Goal: Navigation & Orientation: Find specific page/section

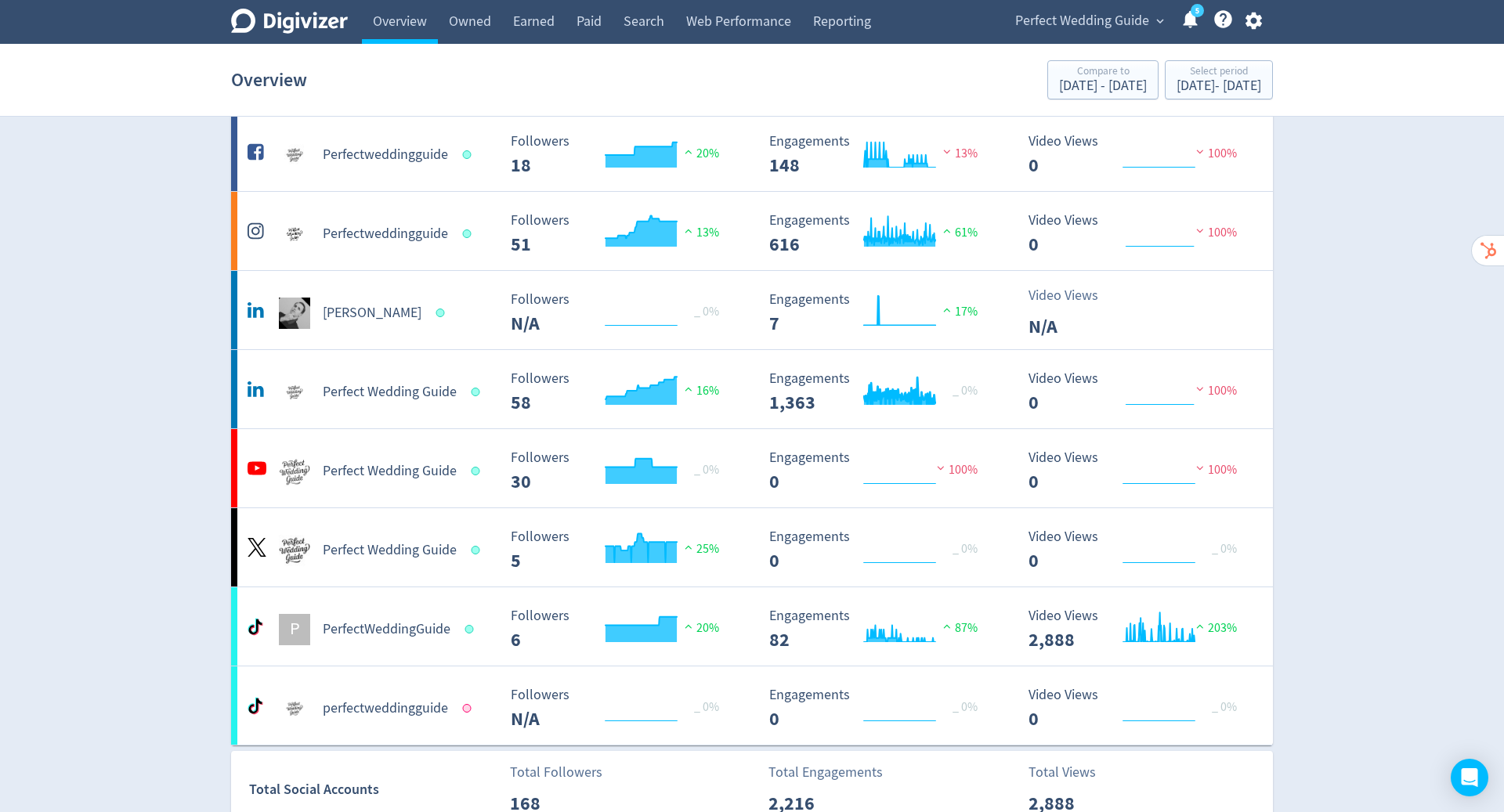
scroll to position [201, 0]
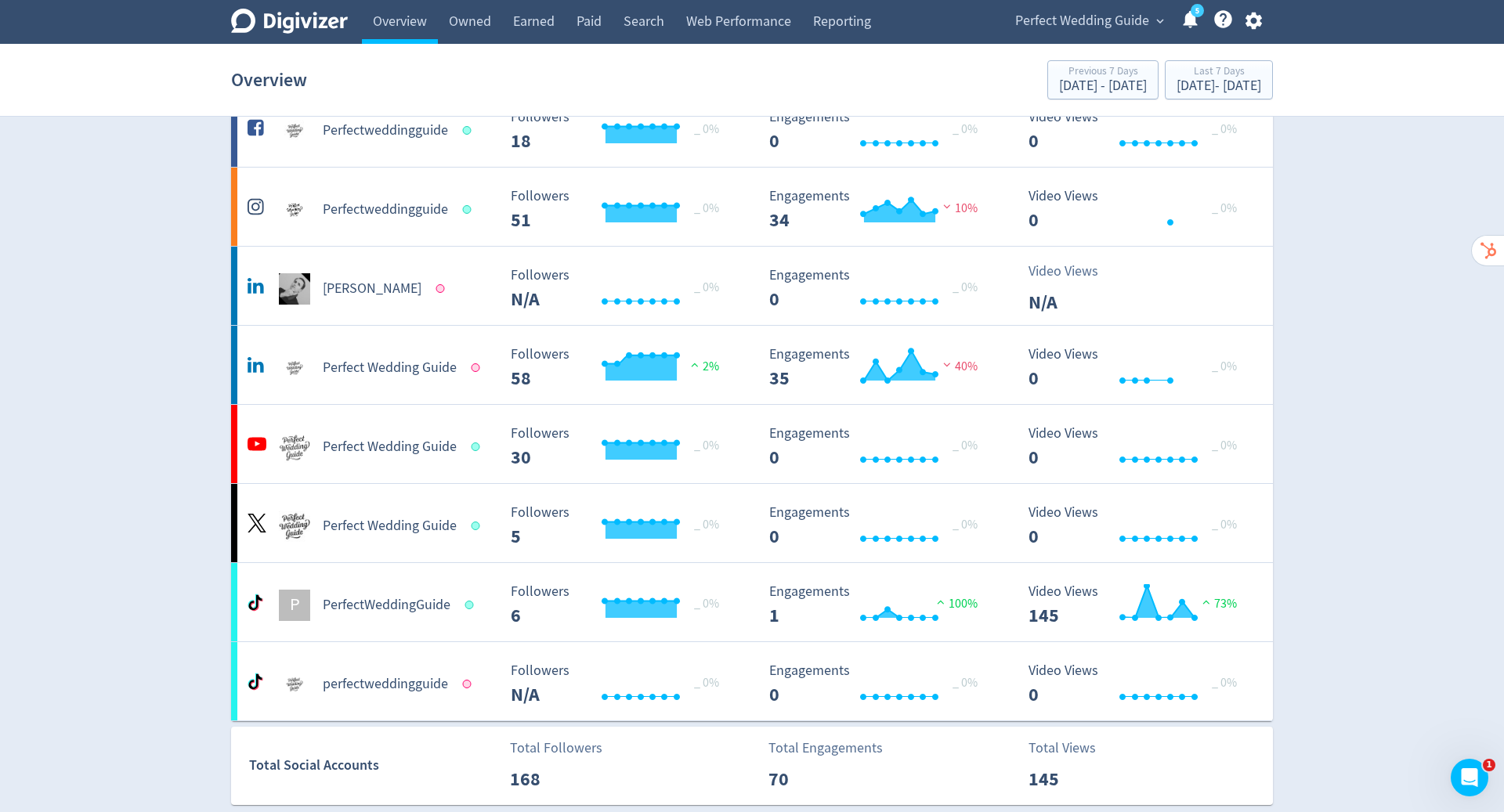
click at [1141, 11] on span "Perfect Wedding Guide" at bounding box center [1082, 21] width 134 height 25
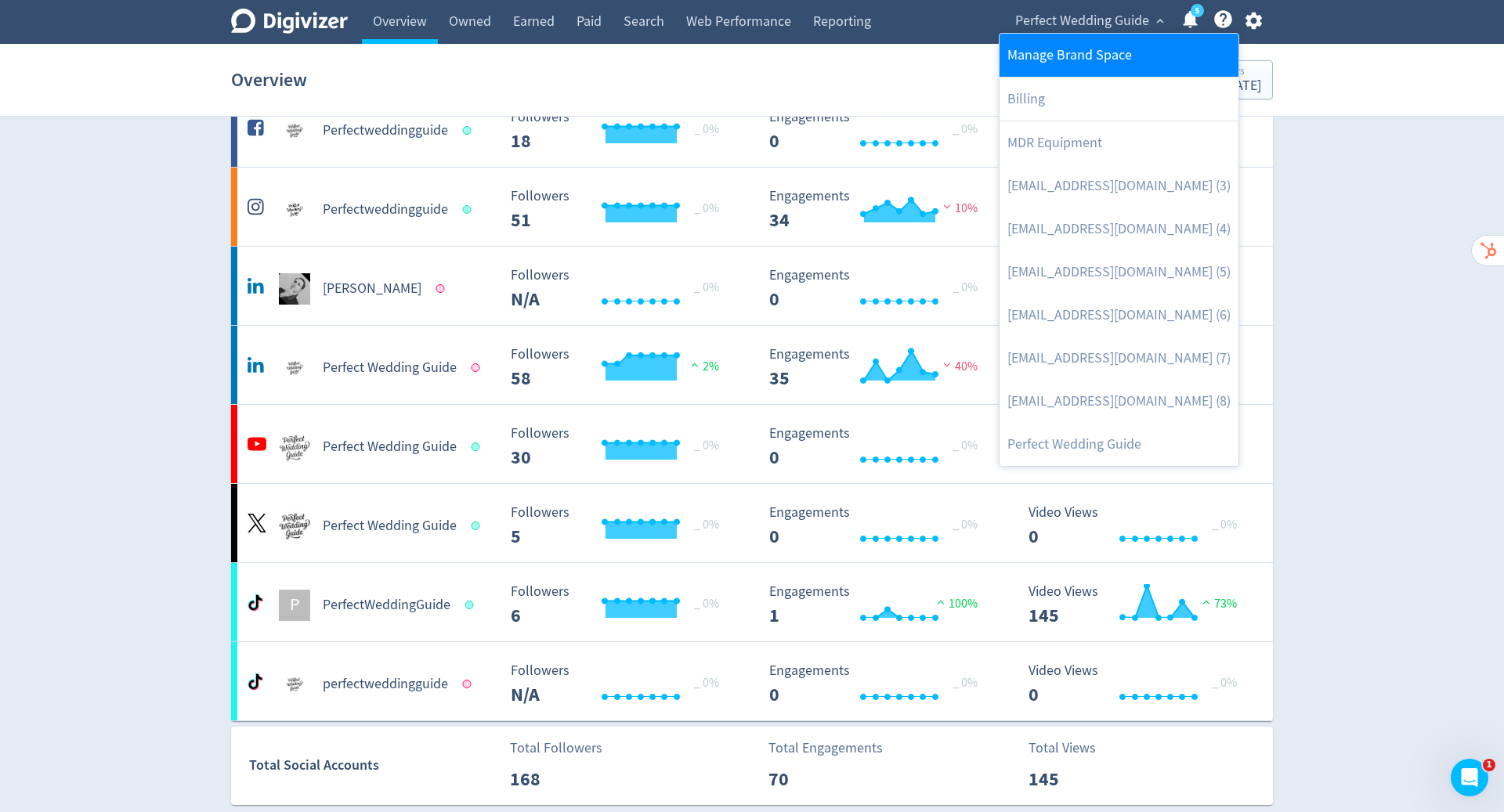
click at [1104, 59] on link "Manage Brand Space" at bounding box center [1118, 54] width 239 height 43
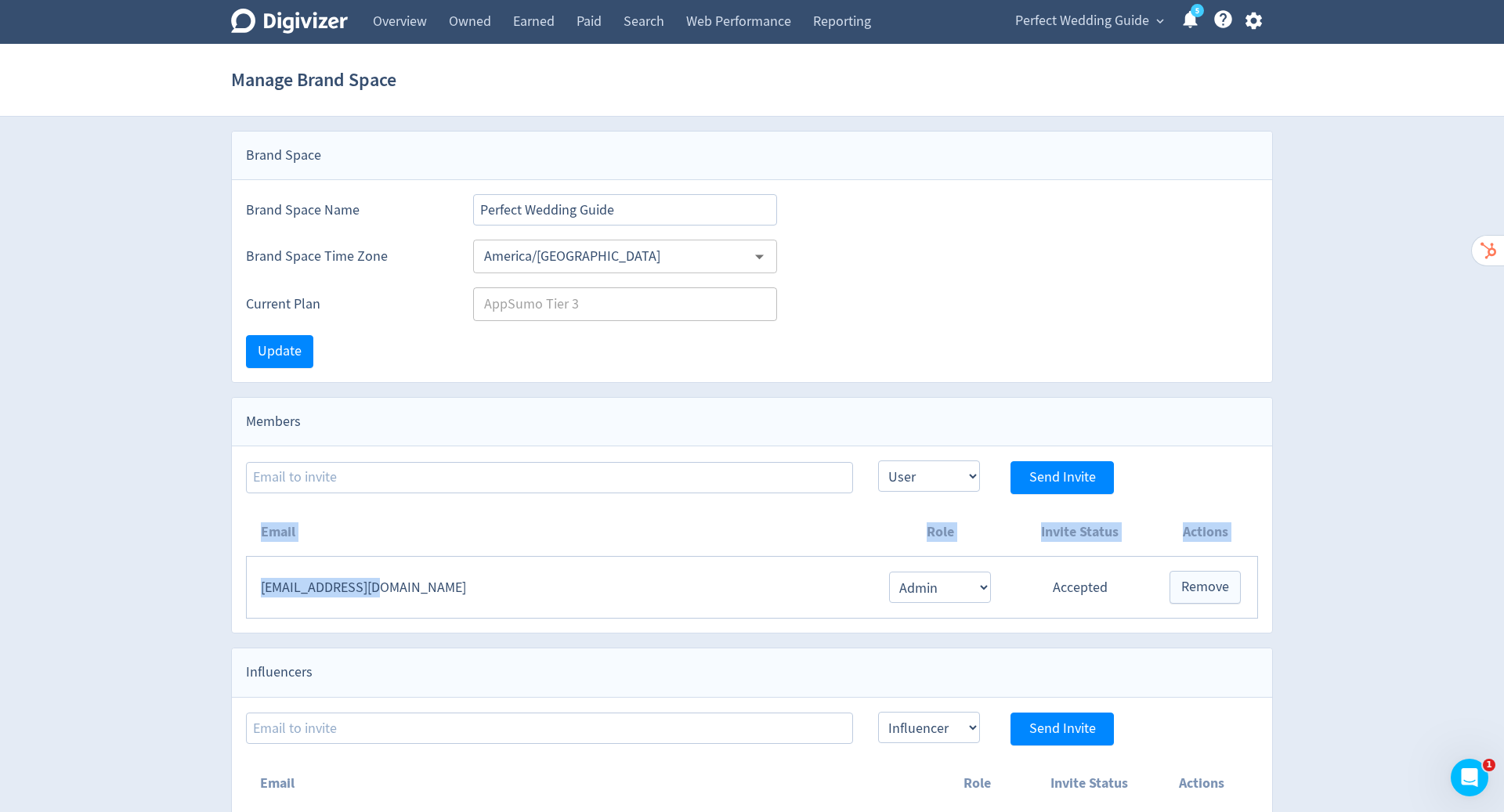
drag, startPoint x: 441, startPoint y: 586, endPoint x: 236, endPoint y: 585, distance: 205.0
click at [236, 585] on div "Email Role Invite Status Actions [EMAIL_ADDRESS][DOMAIN_NAME] Admin User Accept…" at bounding box center [752, 564] width 1040 height 139
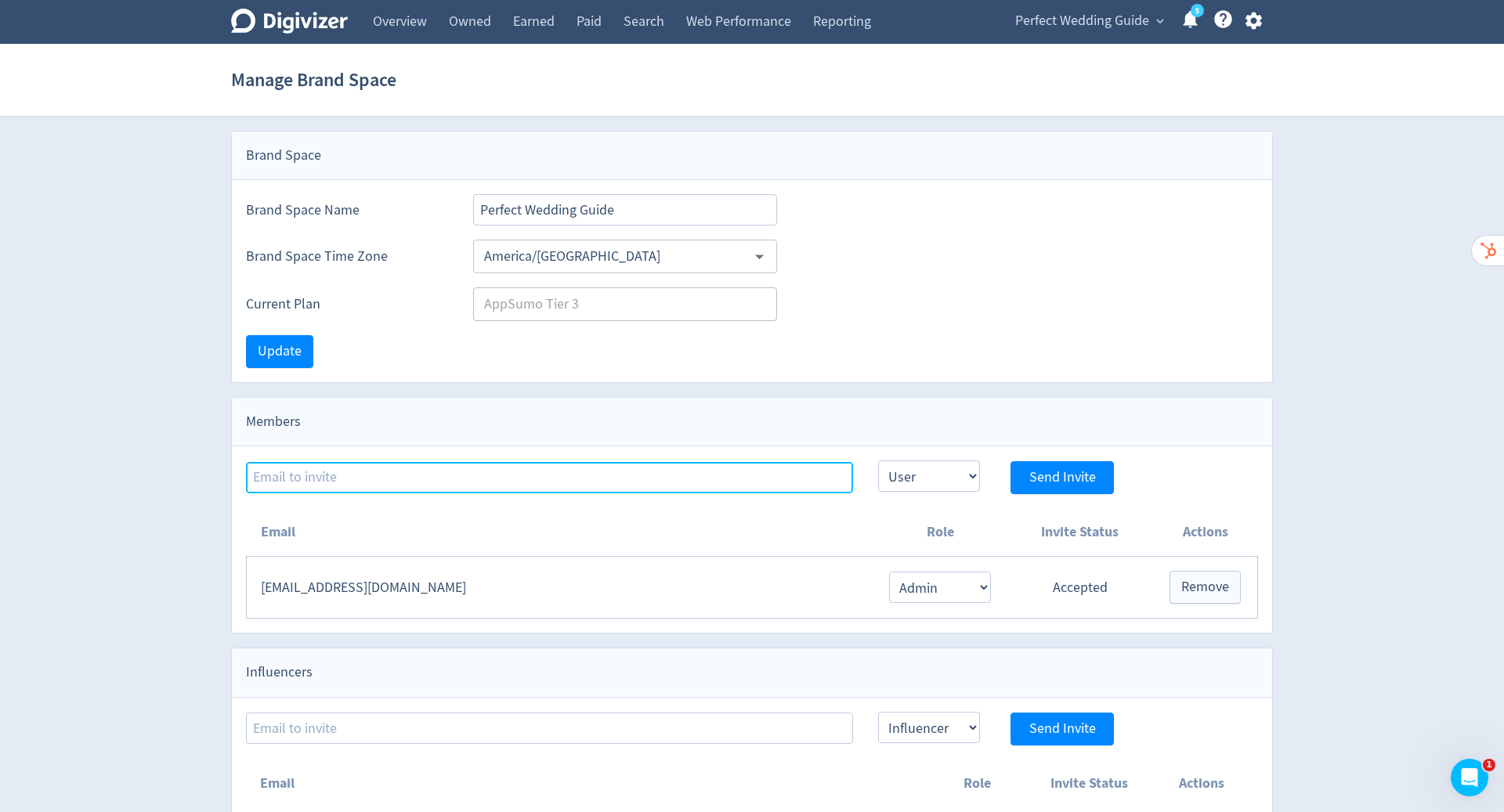
click at [824, 483] on input at bounding box center [549, 477] width 607 height 31
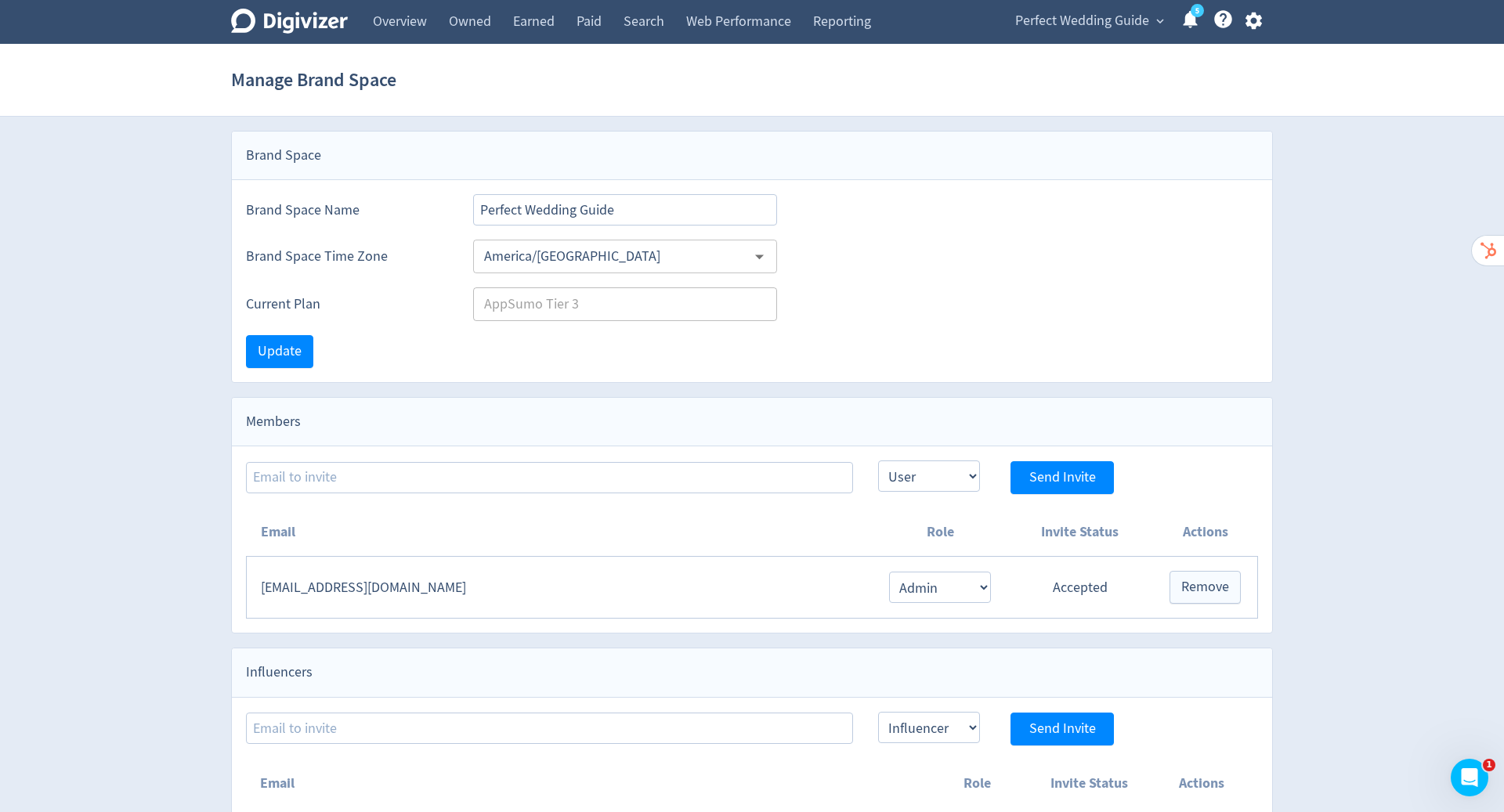
click at [1140, 20] on span "Perfect Wedding Guide" at bounding box center [1082, 21] width 134 height 25
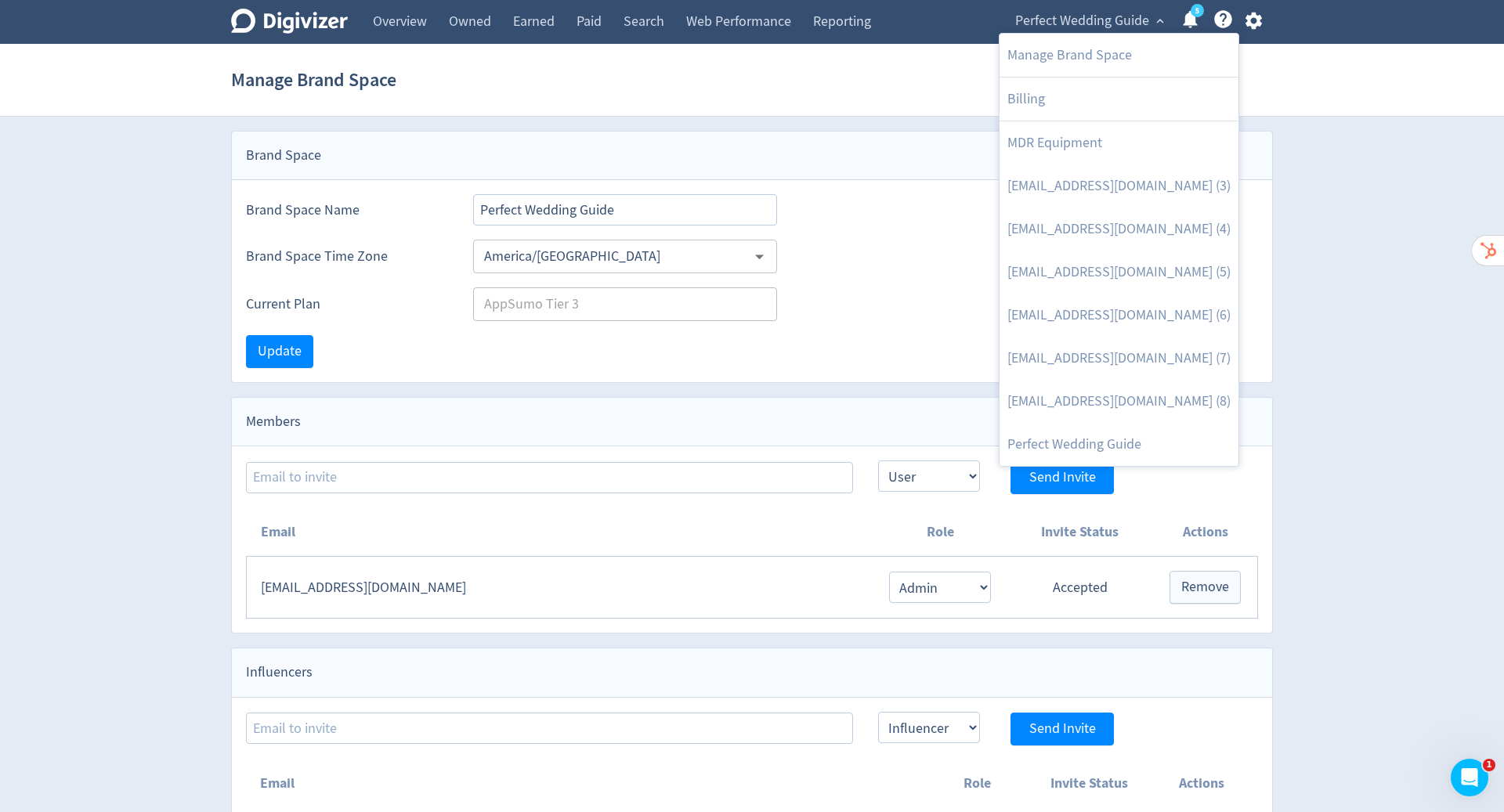
drag, startPoint x: 410, startPoint y: 582, endPoint x: 252, endPoint y: 588, distance: 158.1
click at [252, 588] on div at bounding box center [752, 406] width 1504 height 812
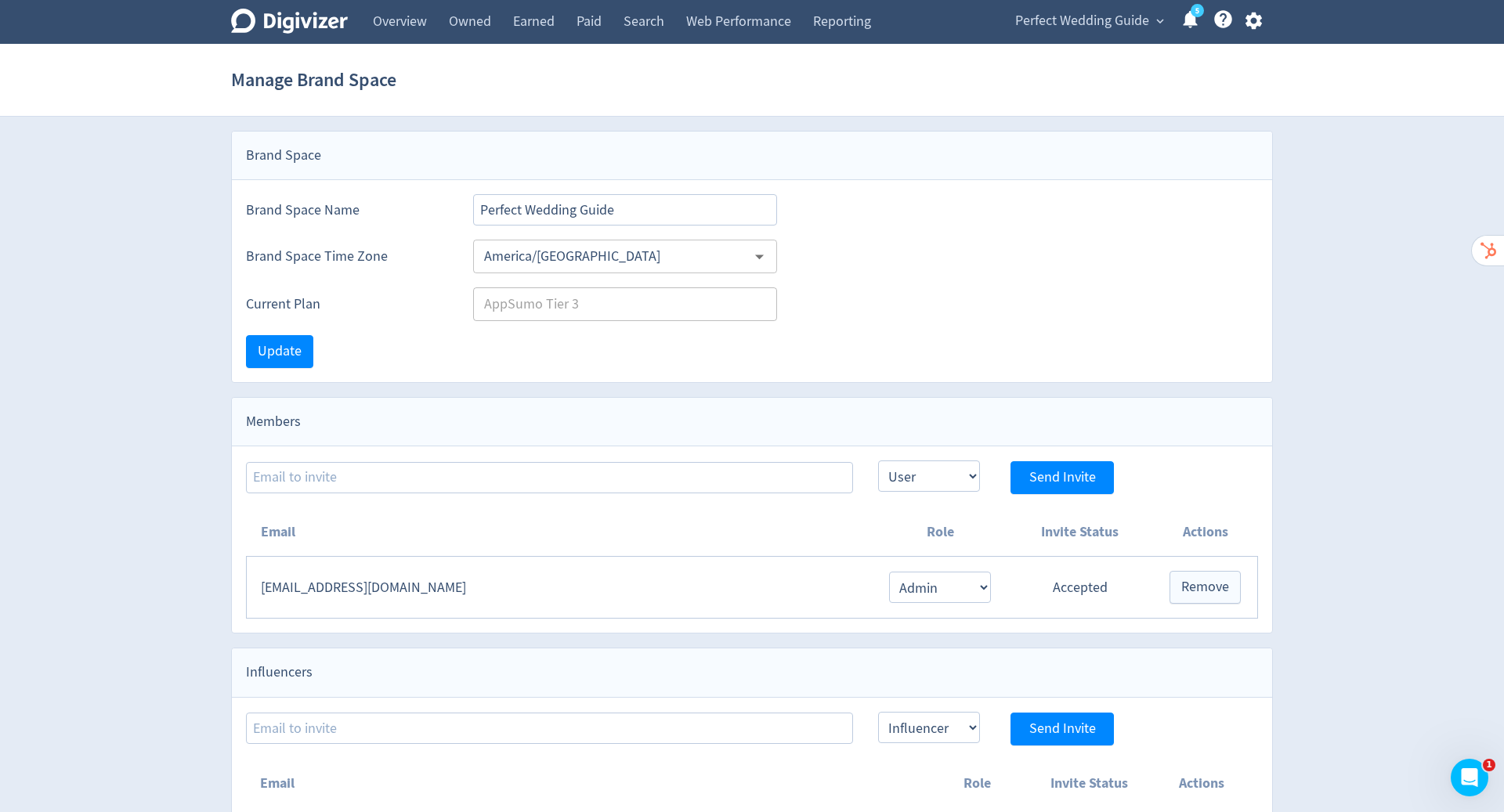
click at [547, 594] on td "[EMAIL_ADDRESS][DOMAIN_NAME]" at bounding box center [560, 587] width 627 height 62
drag, startPoint x: 456, startPoint y: 590, endPoint x: 257, endPoint y: 589, distance: 199.0
click at [256, 588] on td "[EMAIL_ADDRESS][DOMAIN_NAME]" at bounding box center [560, 587] width 627 height 62
copy td "[EMAIL_ADDRESS][DOMAIN_NAME]"
click at [1191, 17] on link "5" at bounding box center [1197, 10] width 13 height 13
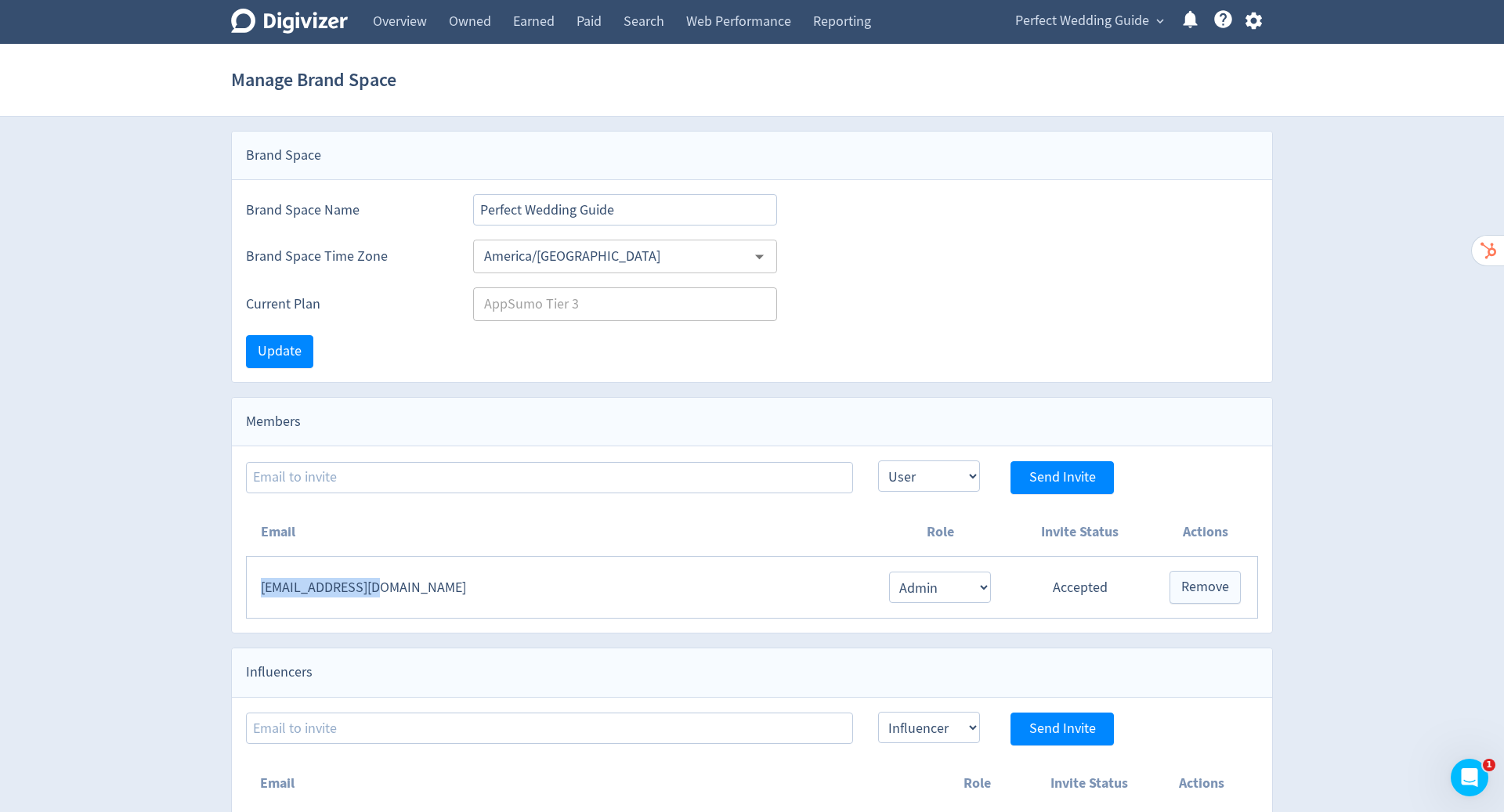
click at [1219, 25] on icon at bounding box center [1223, 19] width 18 height 18
click at [587, 23] on link "Paid" at bounding box center [589, 22] width 47 height 44
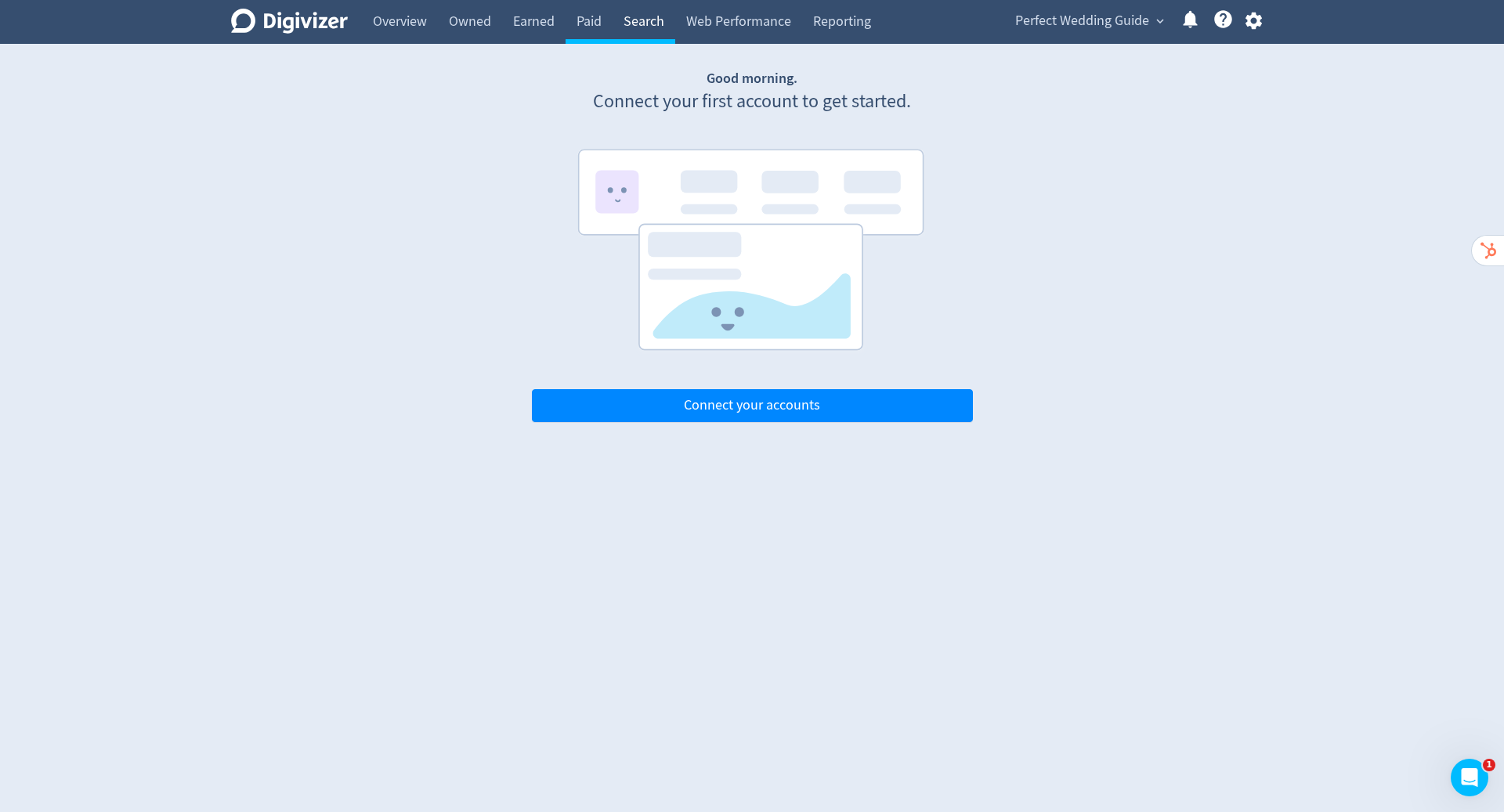
click at [651, 29] on link "Search" at bounding box center [644, 22] width 63 height 44
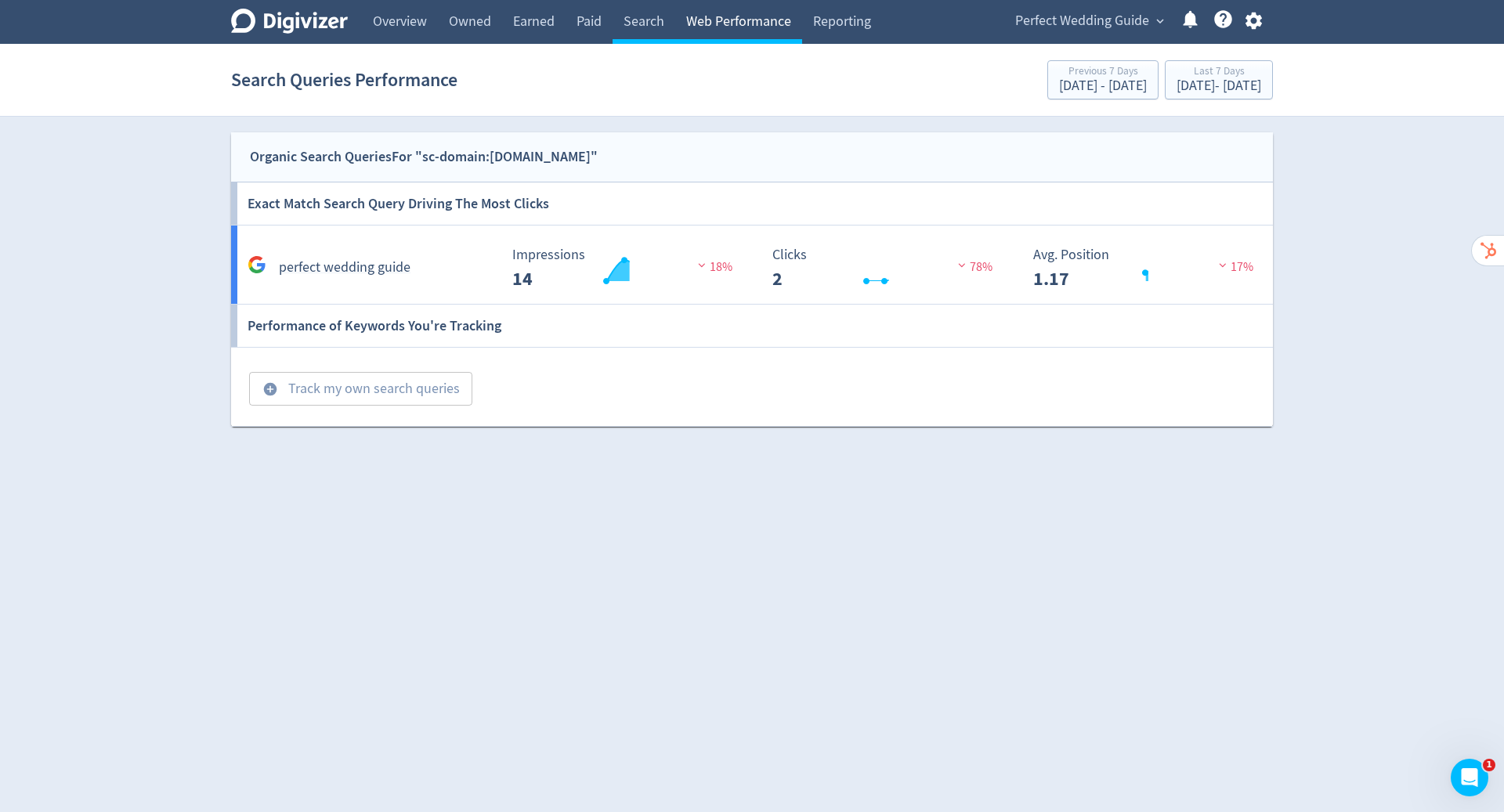
click at [759, 37] on link "Web Performance" at bounding box center [738, 22] width 127 height 44
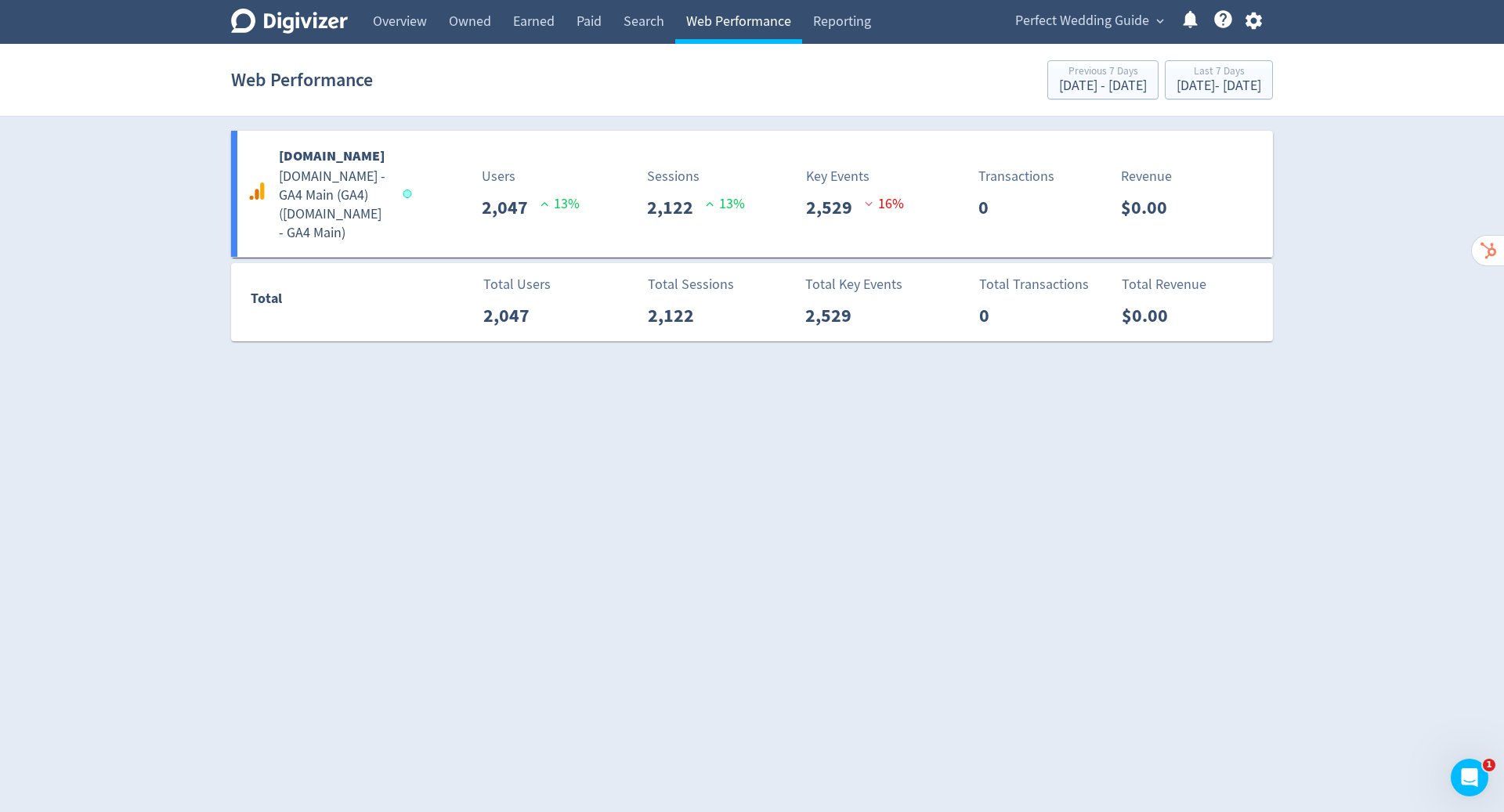
click at [681, 33] on link "Web Performance" at bounding box center [738, 22] width 127 height 44
click at [641, 20] on link "Search" at bounding box center [644, 22] width 63 height 44
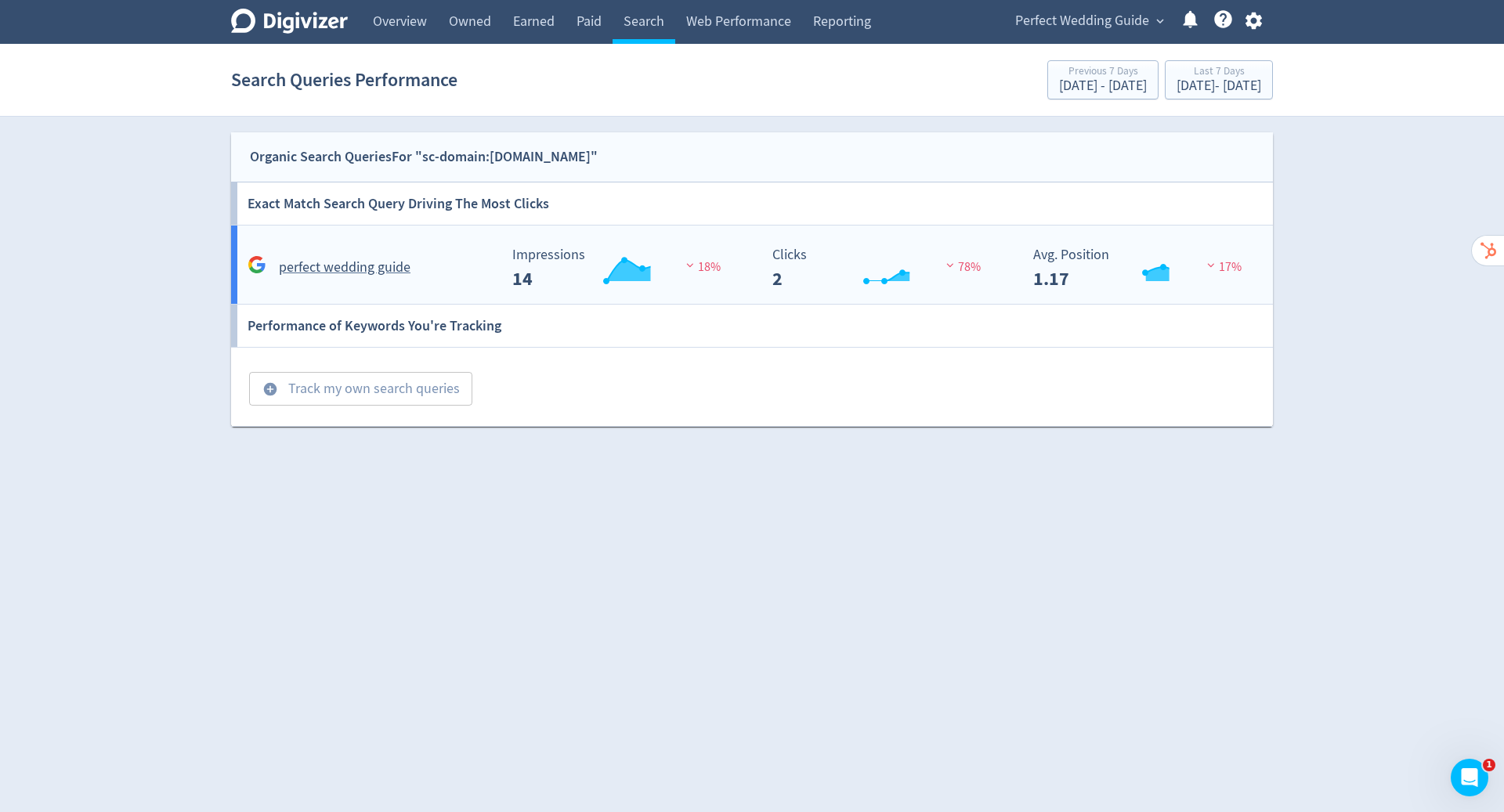
click at [577, 279] on rect "\a Impressions\a 14\a" at bounding box center [622, 268] width 235 height 42
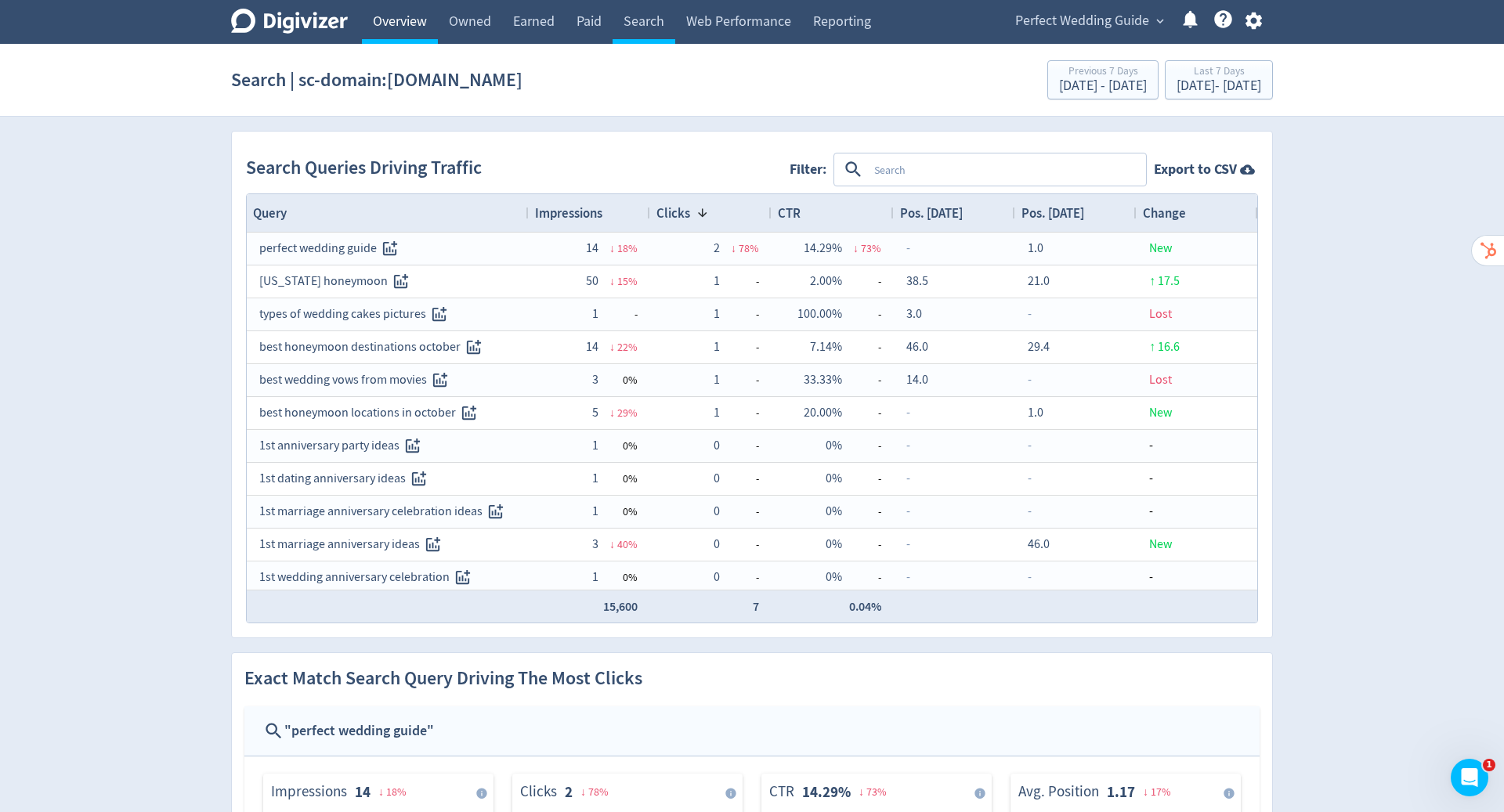
click at [407, 17] on link "Overview" at bounding box center [400, 22] width 76 height 44
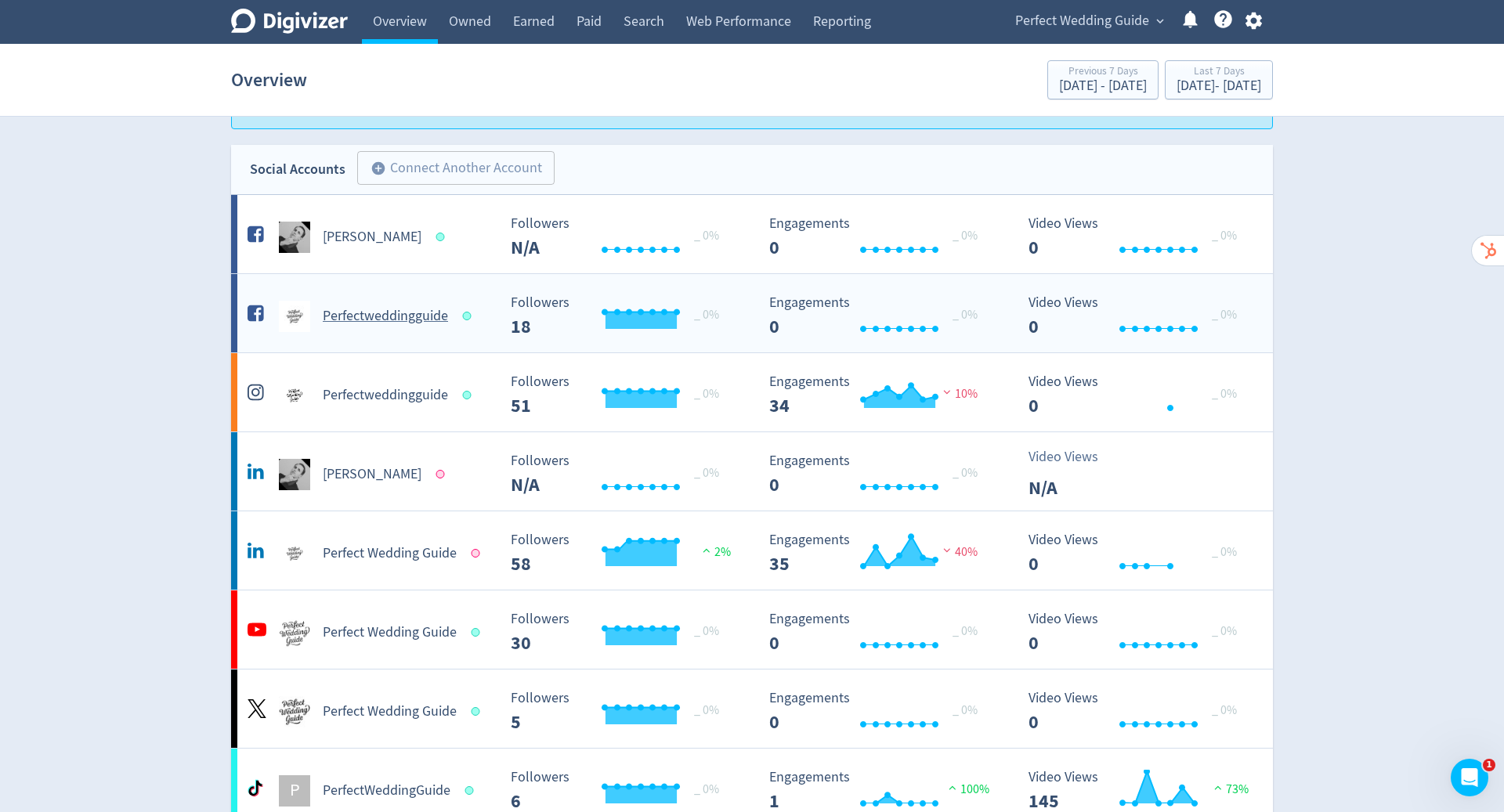
scroll to position [165, 0]
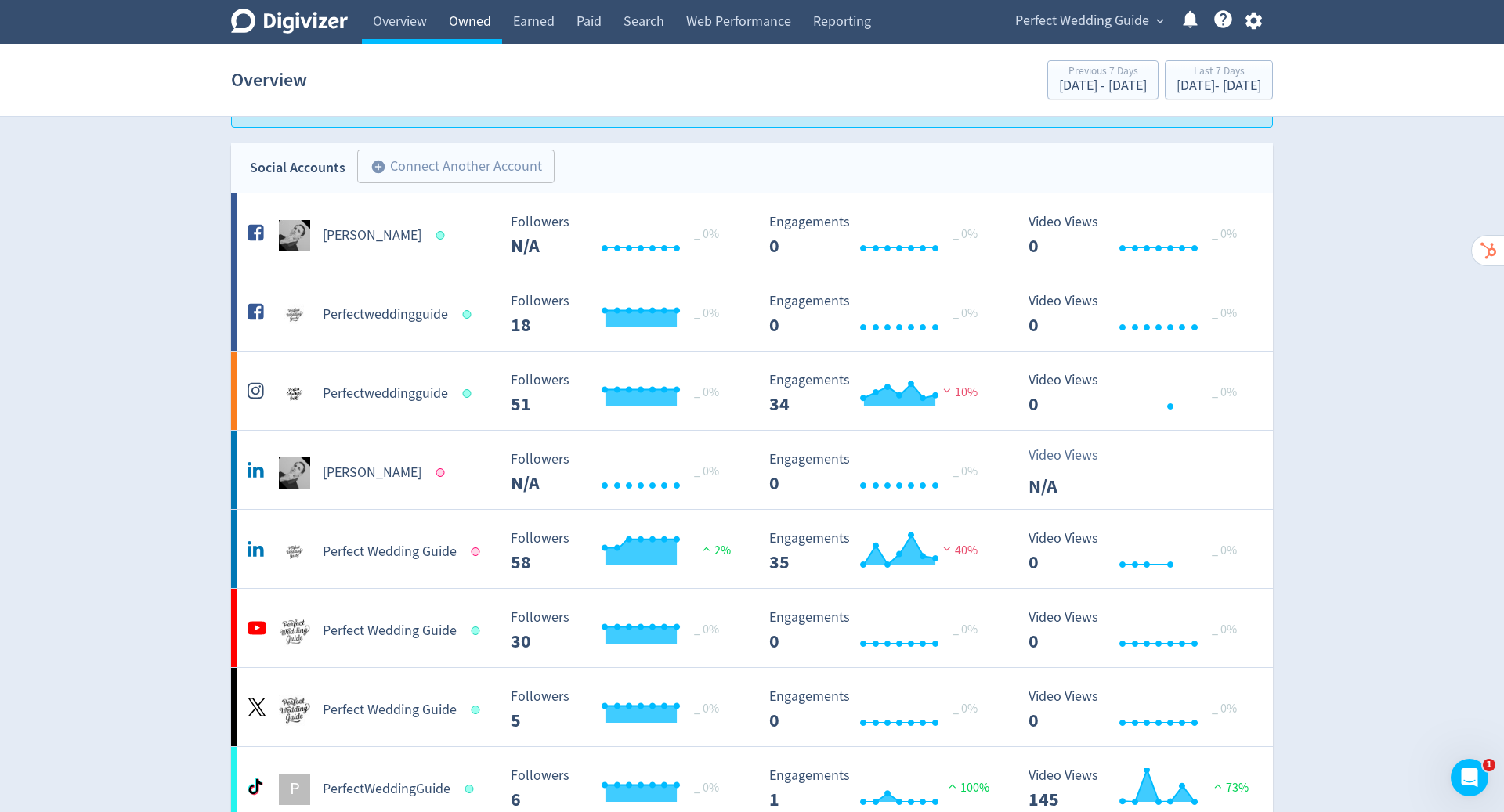
click at [470, 14] on link "Owned" at bounding box center [470, 22] width 64 height 44
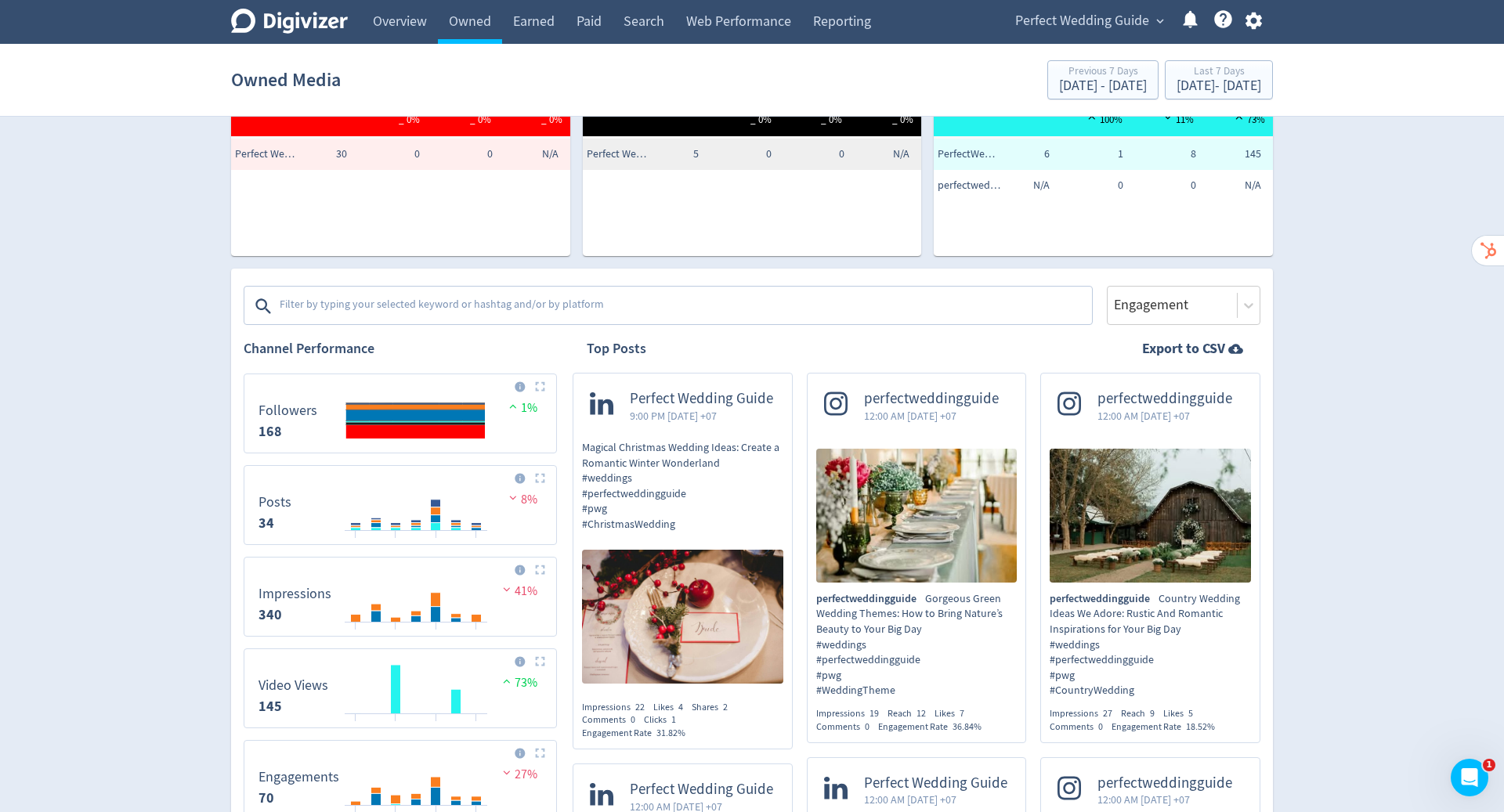
scroll to position [545, 0]
